Goal: Task Accomplishment & Management: Use online tool/utility

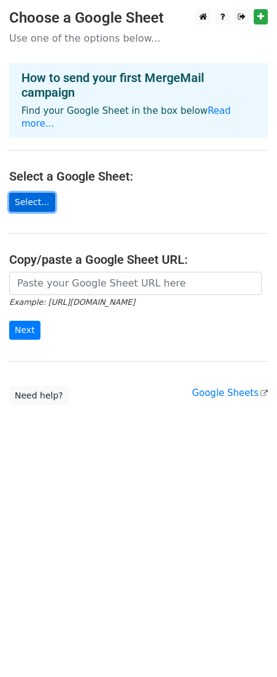
click at [29, 193] on link "Select..." at bounding box center [32, 202] width 46 height 19
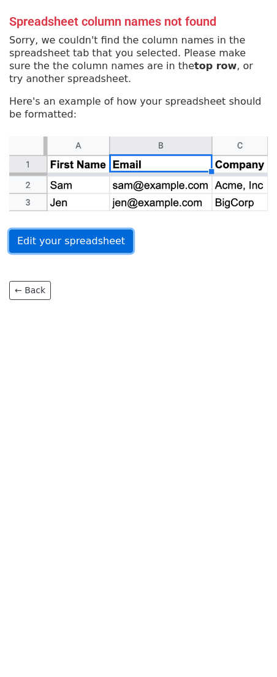
click at [69, 242] on link "Edit your spreadsheet" at bounding box center [71, 240] width 124 height 23
click at [58, 244] on link "Edit your spreadsheet" at bounding box center [71, 240] width 124 height 23
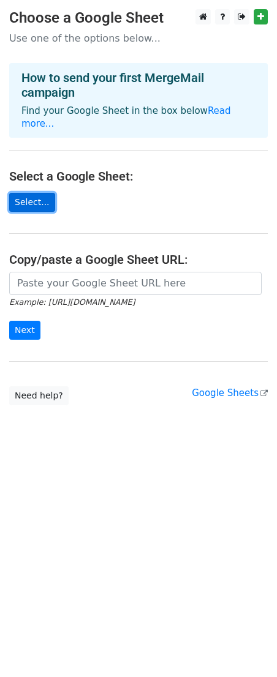
click at [28, 193] on link "Select..." at bounding box center [32, 202] width 46 height 19
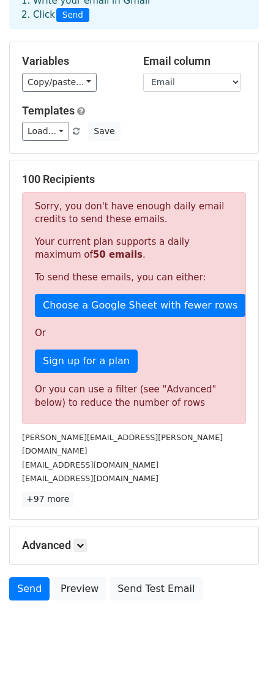
scroll to position [81, 0]
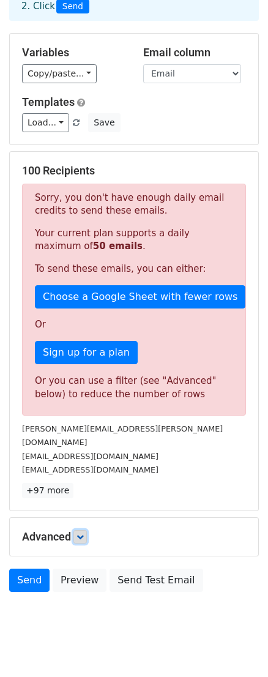
click at [84, 530] on link at bounding box center [79, 536] width 13 height 13
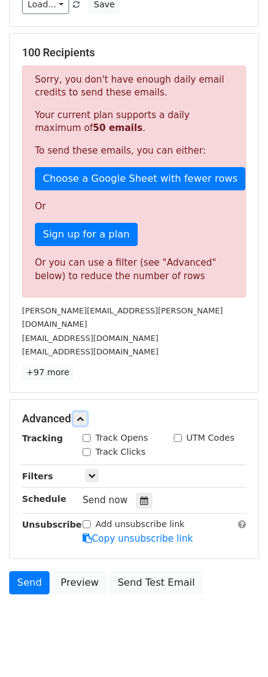
scroll to position [201, 0]
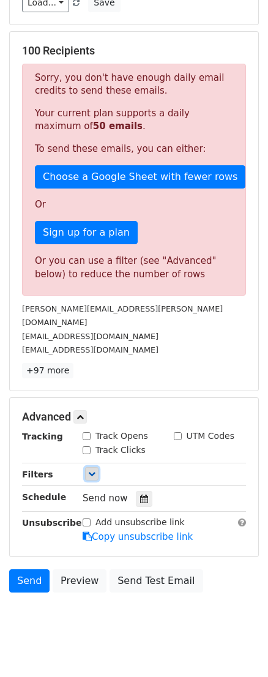
click at [91, 470] on icon at bounding box center [91, 473] width 7 height 7
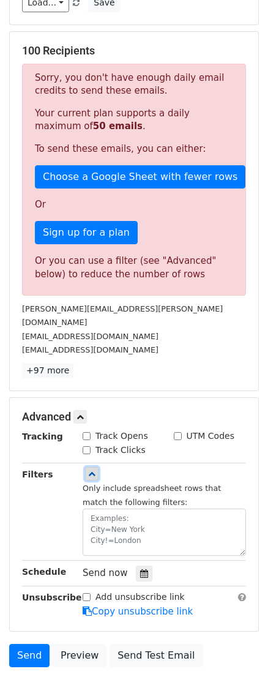
click at [91, 470] on icon at bounding box center [91, 473] width 7 height 7
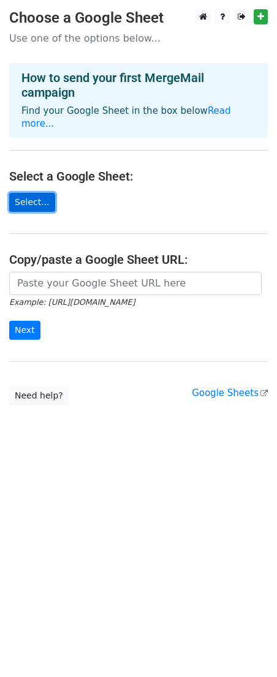
click at [24, 193] on link "Select..." at bounding box center [32, 202] width 46 height 19
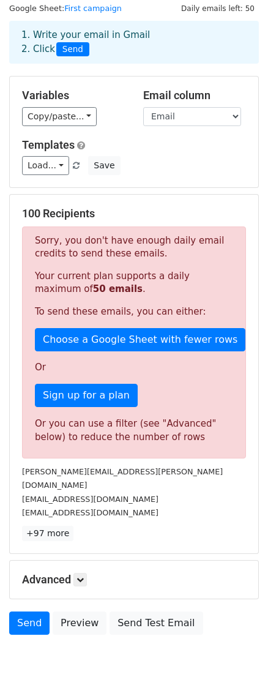
scroll to position [55, 0]
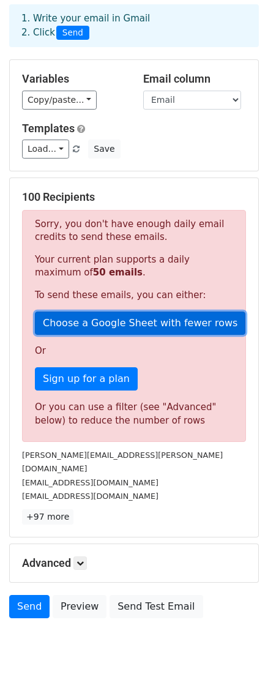
click at [141, 319] on link "Choose a Google Sheet with fewer rows" at bounding box center [140, 322] width 210 height 23
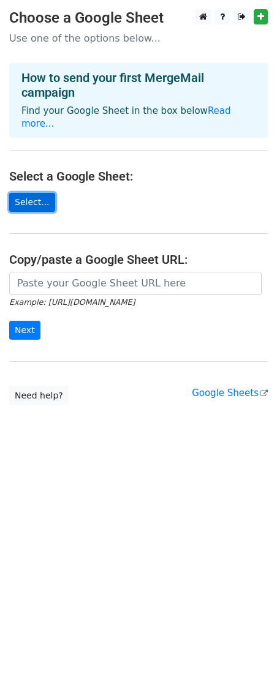
click at [26, 193] on link "Select..." at bounding box center [32, 202] width 46 height 19
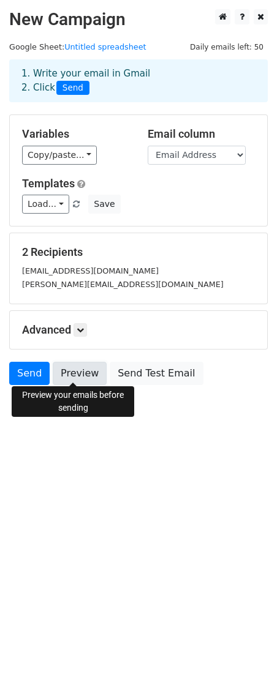
click at [76, 371] on link "Preview" at bounding box center [80, 373] width 54 height 23
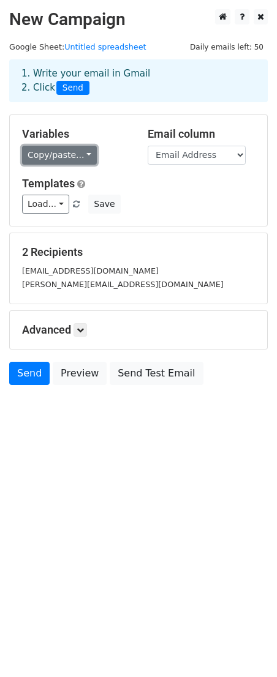
click at [82, 153] on link "Copy/paste..." at bounding box center [59, 155] width 75 height 19
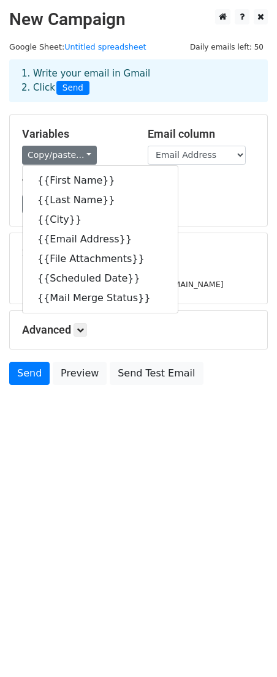
click at [207, 184] on h5 "Templates" at bounding box center [138, 183] width 232 height 13
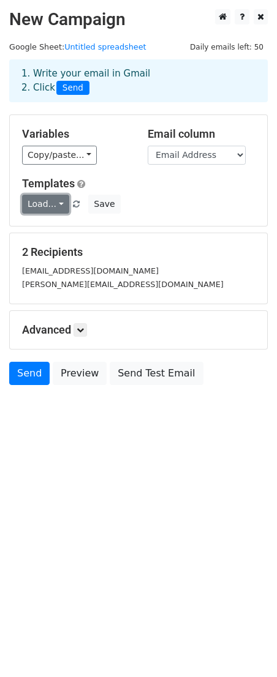
click at [56, 201] on link "Load..." at bounding box center [45, 204] width 47 height 19
click at [149, 199] on div "Load... No templates saved Save" at bounding box center [138, 204] width 251 height 19
click at [80, 329] on icon at bounding box center [79, 329] width 7 height 7
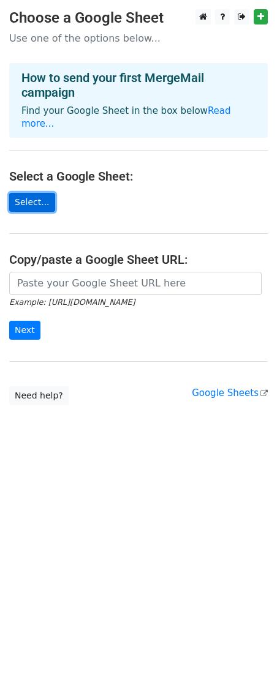
click at [35, 193] on link "Select..." at bounding box center [32, 202] width 46 height 19
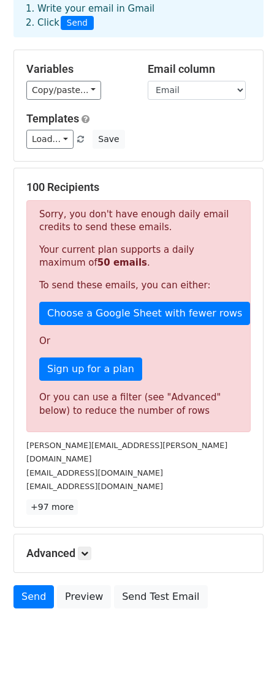
scroll to position [81, 0]
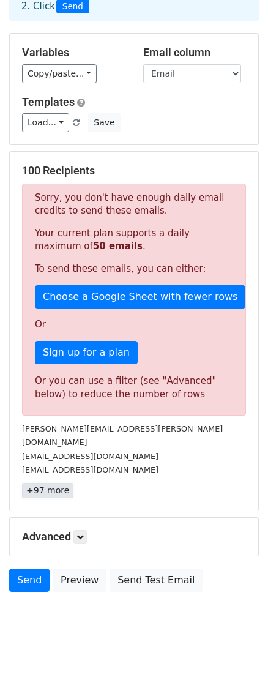
click at [42, 483] on link "+97 more" at bounding box center [47, 490] width 51 height 15
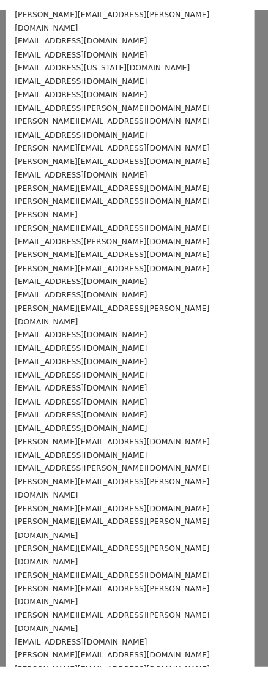
scroll to position [0, 0]
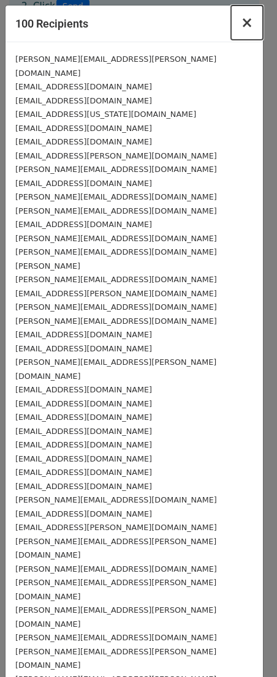
click at [240, 23] on span "×" at bounding box center [246, 22] width 12 height 17
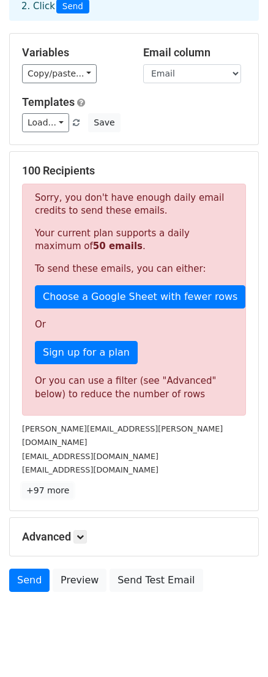
scroll to position [26, 0]
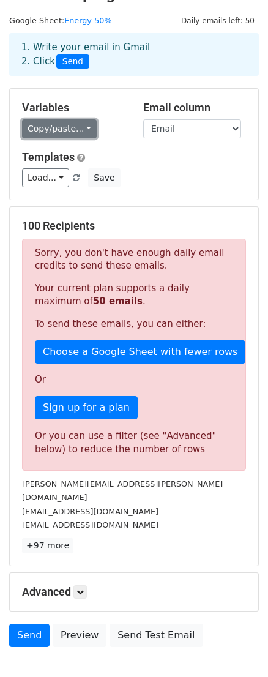
click at [83, 126] on link "Copy/paste..." at bounding box center [59, 128] width 75 height 19
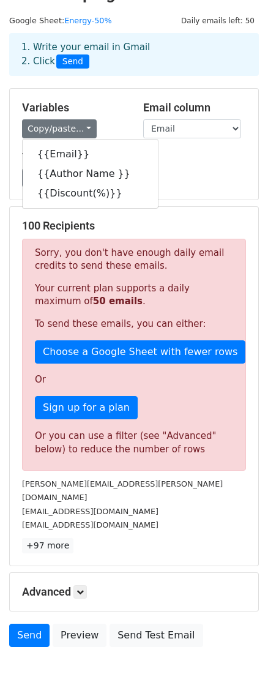
click at [117, 119] on div "Variables Copy/paste... {{Email}} {{Author Name }} {{Discount(%)}}" at bounding box center [73, 119] width 121 height 37
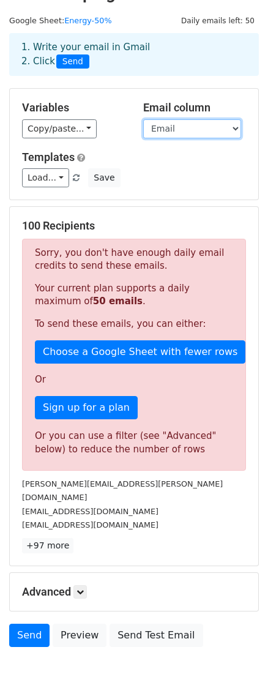
click at [176, 126] on select "Email Author Name Discount(%)" at bounding box center [192, 128] width 98 height 19
click at [143, 119] on select "Email Author Name Discount(%)" at bounding box center [192, 128] width 98 height 19
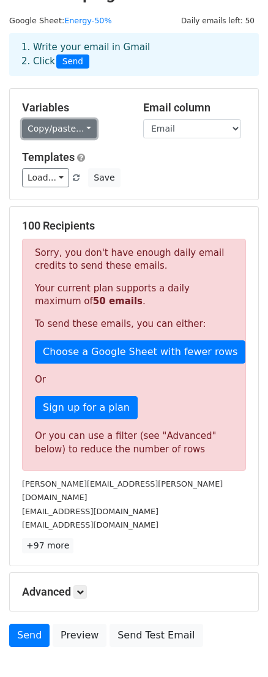
click at [80, 125] on link "Copy/paste..." at bounding box center [59, 128] width 75 height 19
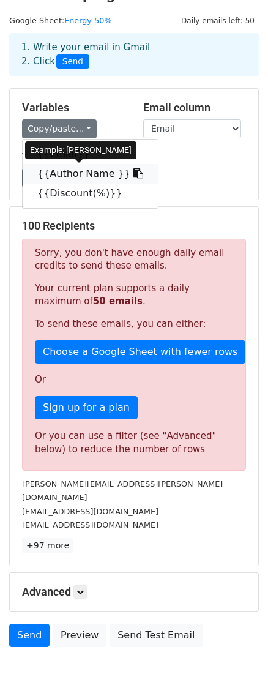
click at [85, 174] on link "{{Author Name }}" at bounding box center [90, 174] width 135 height 20
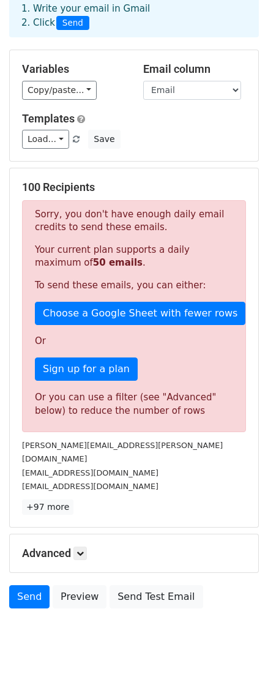
scroll to position [81, 0]
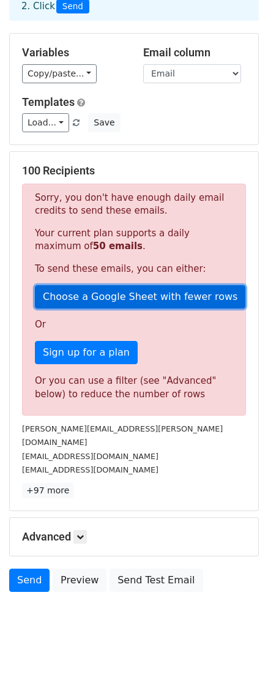
click at [110, 295] on link "Choose a Google Sheet with fewer rows" at bounding box center [140, 296] width 210 height 23
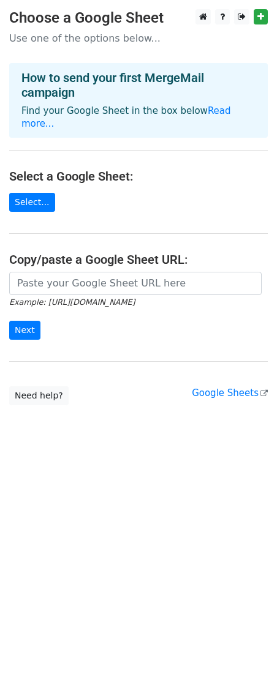
drag, startPoint x: 204, startPoint y: 289, endPoint x: 41, endPoint y: 289, distance: 163.4
click at [41, 297] on small "Example: [URL][DOMAIN_NAME]" at bounding box center [71, 301] width 125 height 9
copy small "[URL][DOMAIN_NAME]"
click at [21, 193] on link "Select..." at bounding box center [32, 202] width 46 height 19
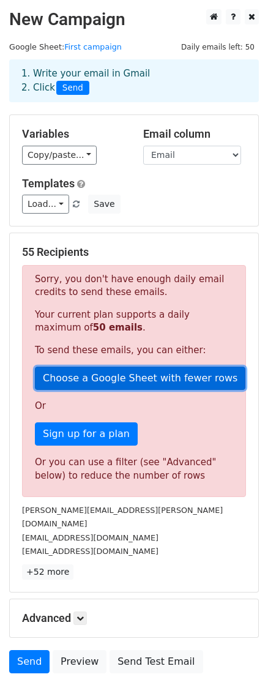
click at [105, 376] on link "Choose a Google Sheet with fewer rows" at bounding box center [140, 377] width 210 height 23
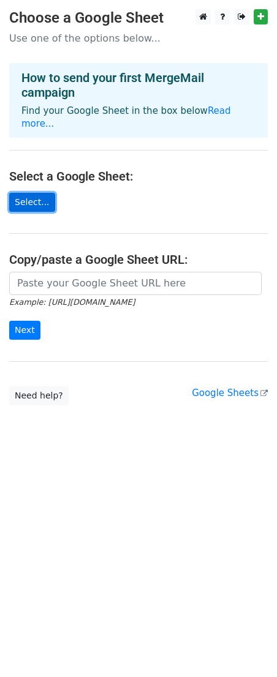
click at [31, 193] on link "Select..." at bounding box center [32, 202] width 46 height 19
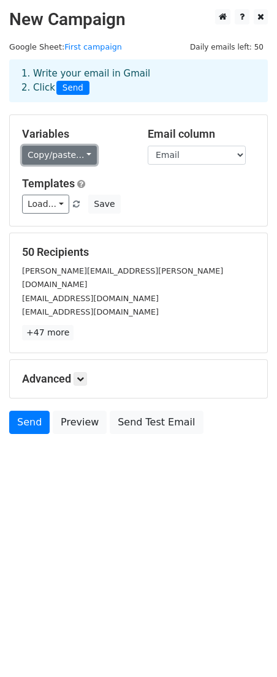
click at [80, 153] on link "Copy/paste..." at bounding box center [59, 155] width 75 height 19
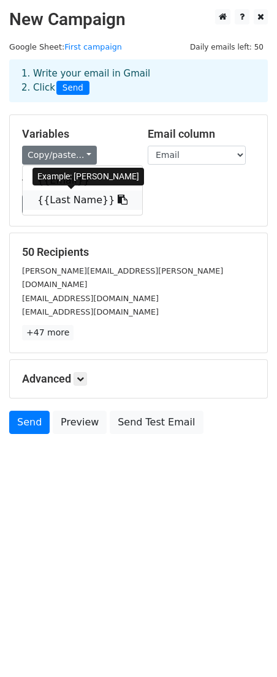
click at [64, 199] on link "{{Last Name}}" at bounding box center [82, 200] width 119 height 20
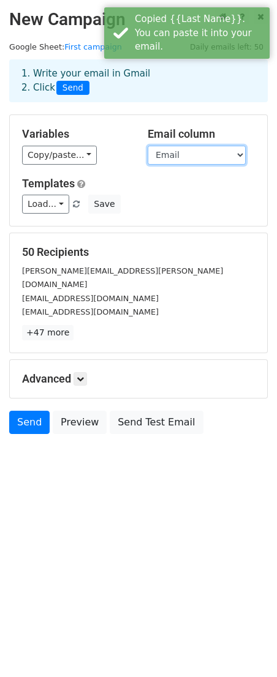
click at [208, 156] on select "Email Last Name" at bounding box center [196, 155] width 98 height 19
click at [147, 146] on select "Email Last Name" at bounding box center [196, 155] width 98 height 19
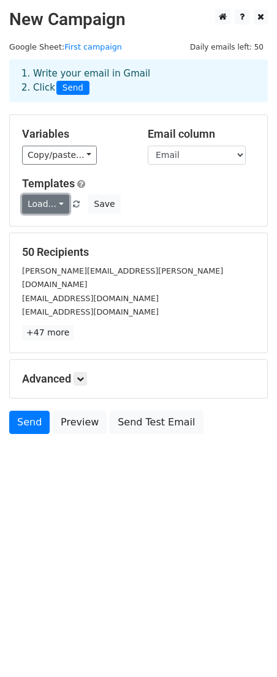
click at [58, 203] on link "Load..." at bounding box center [45, 204] width 47 height 19
click at [144, 202] on div "Load... No templates saved Save" at bounding box center [138, 204] width 251 height 19
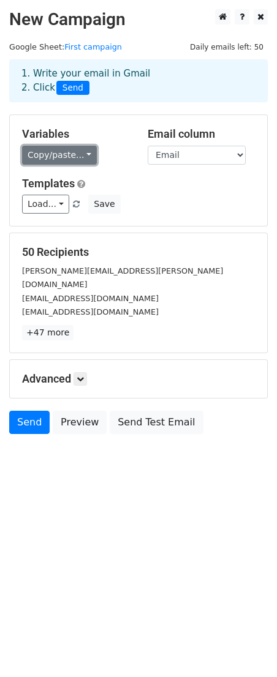
click at [81, 154] on link "Copy/paste..." at bounding box center [59, 155] width 75 height 19
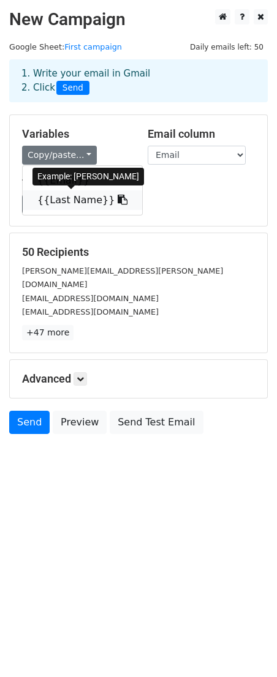
click at [58, 199] on link "{{Last Name}}" at bounding box center [82, 200] width 119 height 20
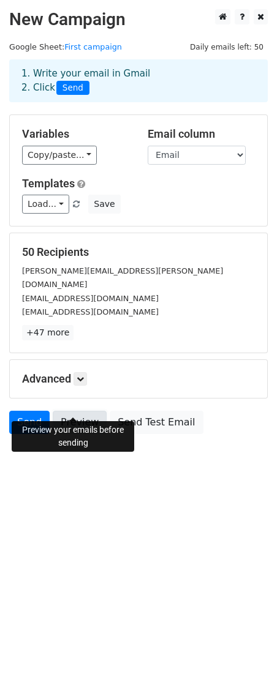
click at [73, 411] on link "Preview" at bounding box center [80, 422] width 54 height 23
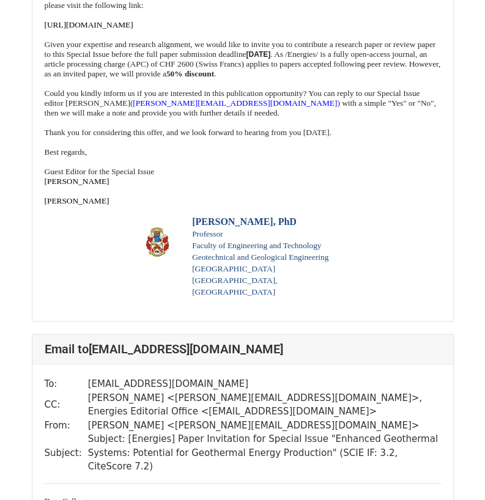
scroll to position [367, 0]
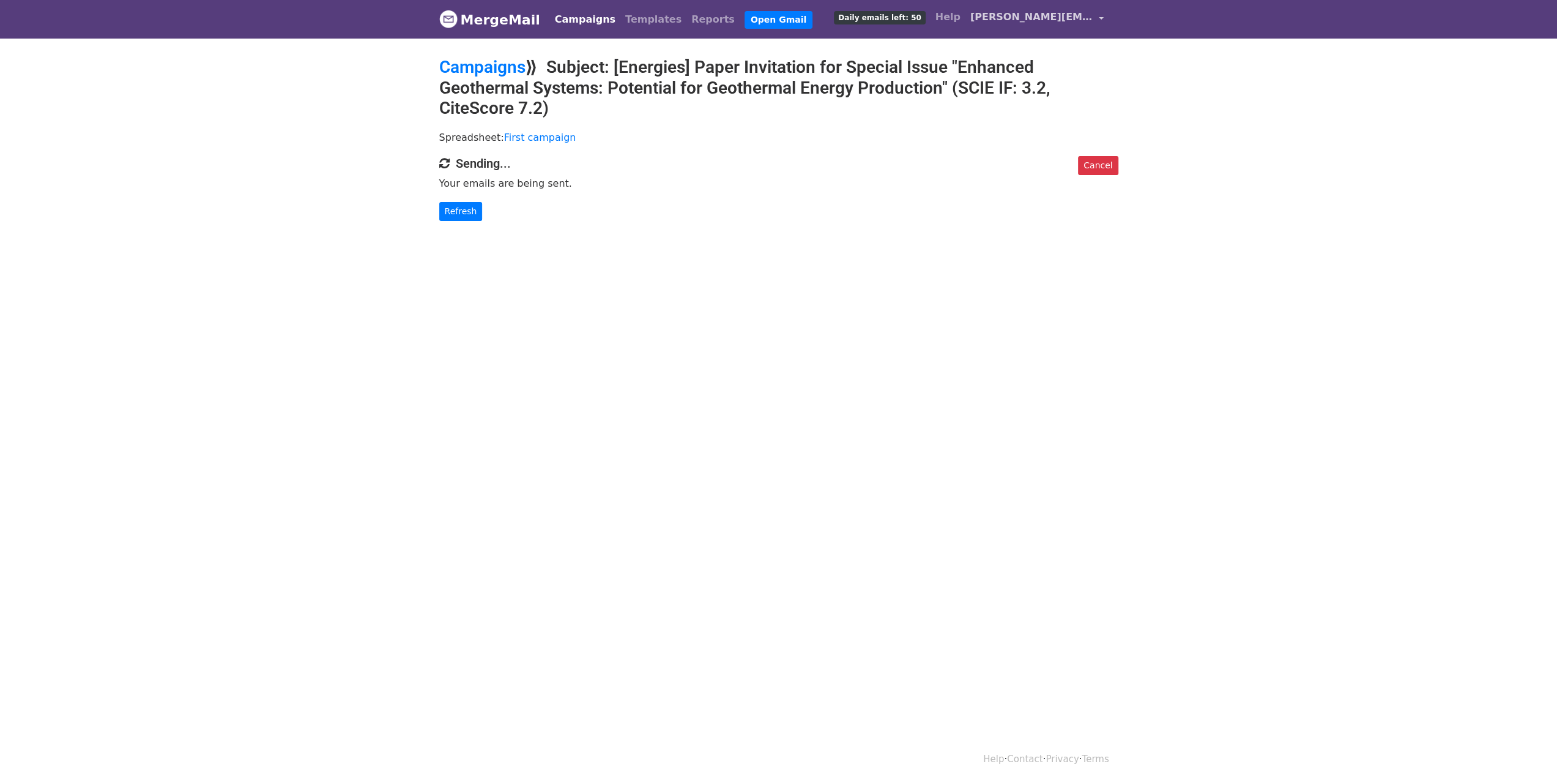
click at [1100, 18] on link "shahri.abbas@gmail.com" at bounding box center [1036, 19] width 143 height 29
click at [956, 184] on p "Your emails are being sent." at bounding box center [778, 183] width 679 height 13
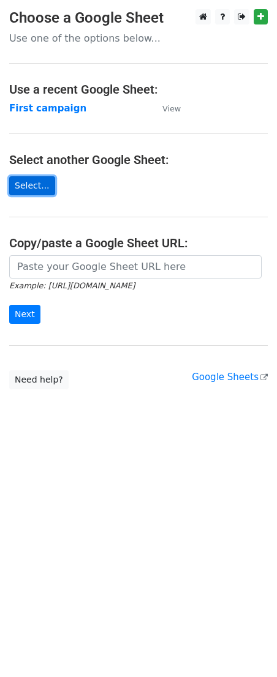
click at [25, 185] on link "Select..." at bounding box center [32, 185] width 46 height 19
